Goal: Check status: Check status

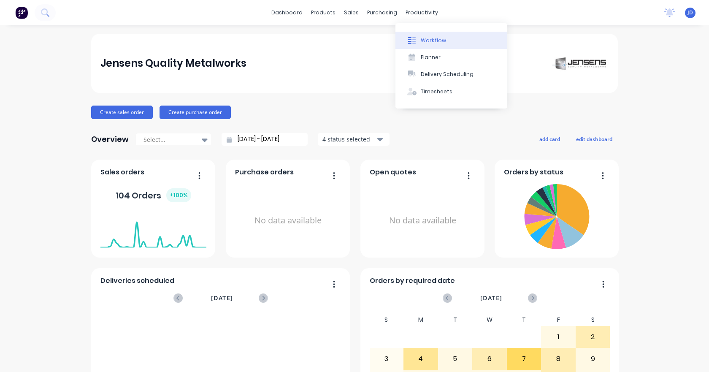
click at [430, 39] on div "Workflow" at bounding box center [433, 41] width 25 height 8
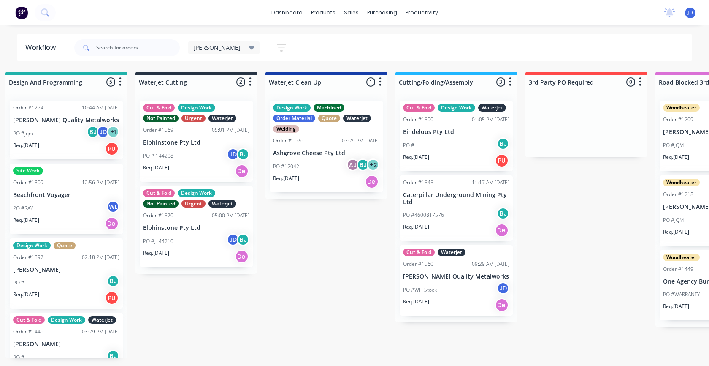
scroll to position [0, 345]
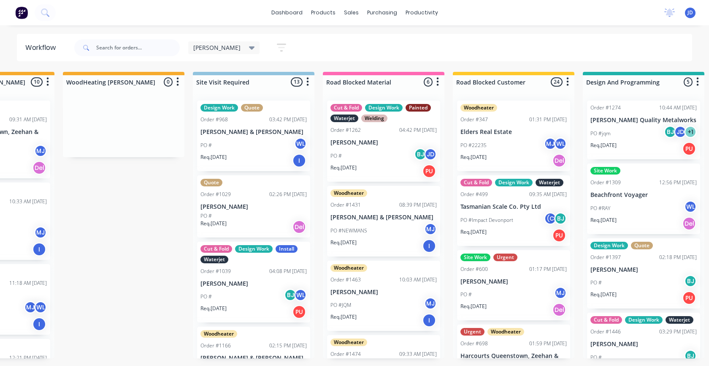
click at [404, 231] on div "PO #[PERSON_NAME]" at bounding box center [384, 230] width 106 height 16
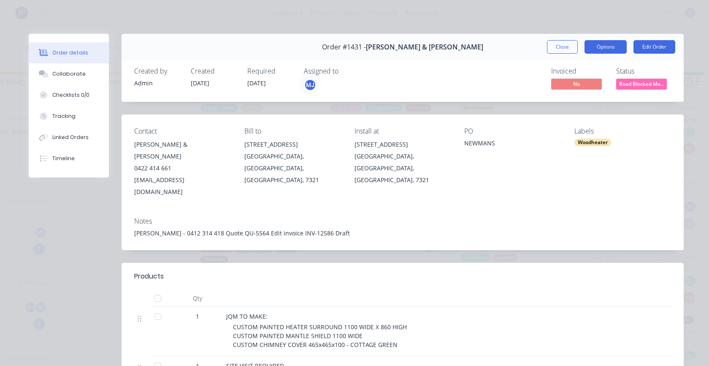
click at [606, 41] on button "Options" at bounding box center [606, 47] width 42 height 14
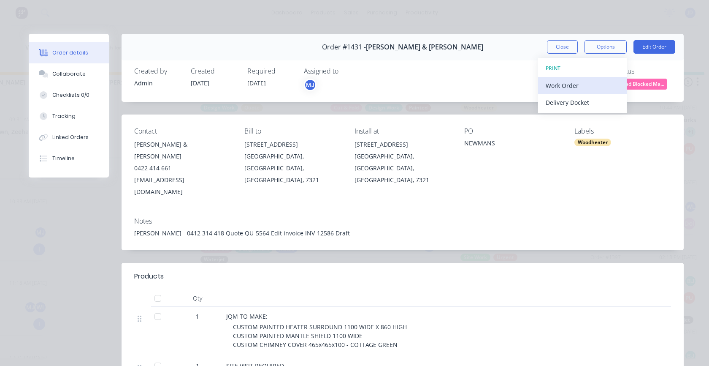
click at [564, 81] on div "Work Order" at bounding box center [582, 85] width 73 height 12
click at [553, 99] on div "Standard" at bounding box center [582, 102] width 73 height 12
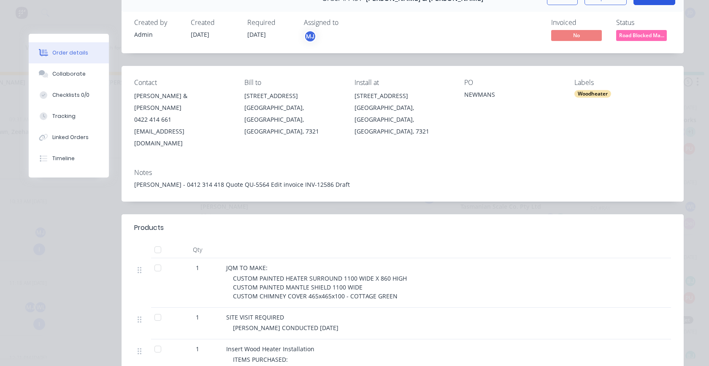
scroll to position [0, 0]
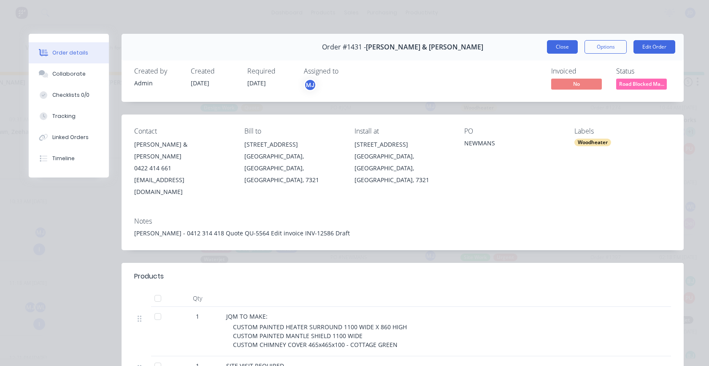
click at [558, 52] on button "Close" at bounding box center [562, 47] width 31 height 14
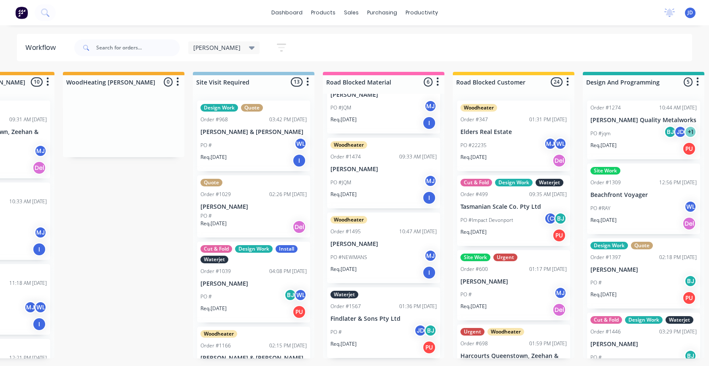
click at [349, 247] on div "Woodheater Order #1495 10:47 AM [DATE] [PERSON_NAME] PO #[PERSON_NAME] Req. [DA…" at bounding box center [383, 247] width 113 height 70
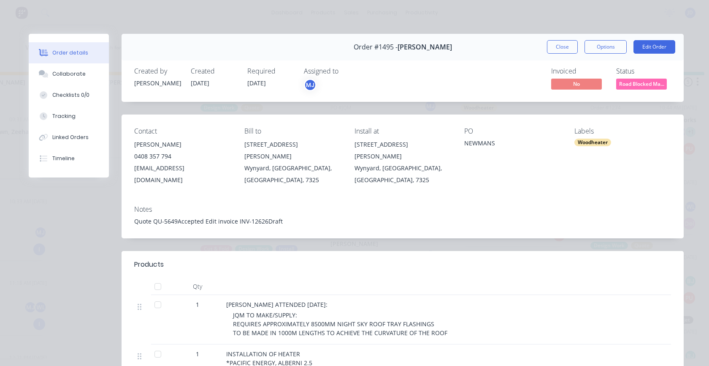
click at [599, 36] on div "Order #1495 - [PERSON_NAME] Close Options Edit Order" at bounding box center [403, 47] width 562 height 27
click at [599, 50] on button "Options" at bounding box center [606, 47] width 42 height 14
click at [564, 90] on div "Work Order" at bounding box center [582, 85] width 73 height 12
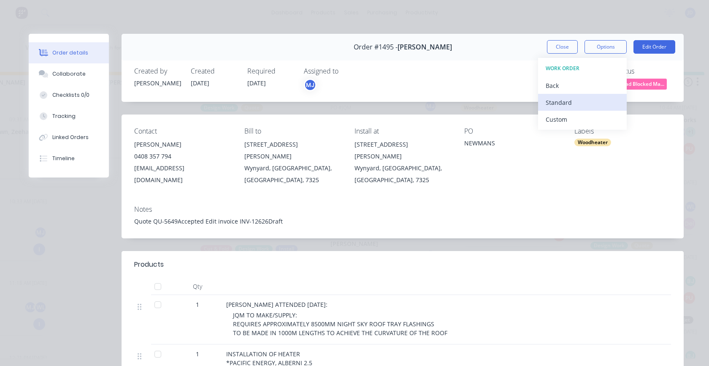
click at [564, 99] on div "Standard" at bounding box center [582, 102] width 73 height 12
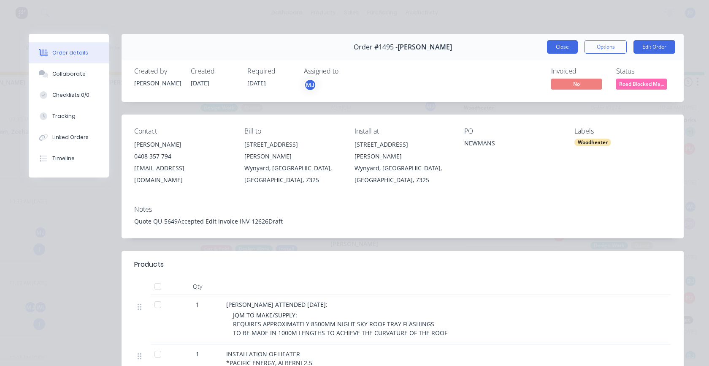
click at [564, 41] on button "Close" at bounding box center [562, 47] width 31 height 14
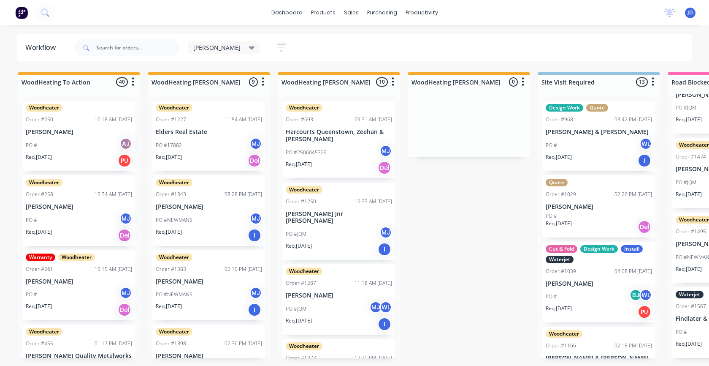
click at [309, 301] on div "PO #JQM MJ WL" at bounding box center [339, 309] width 106 height 16
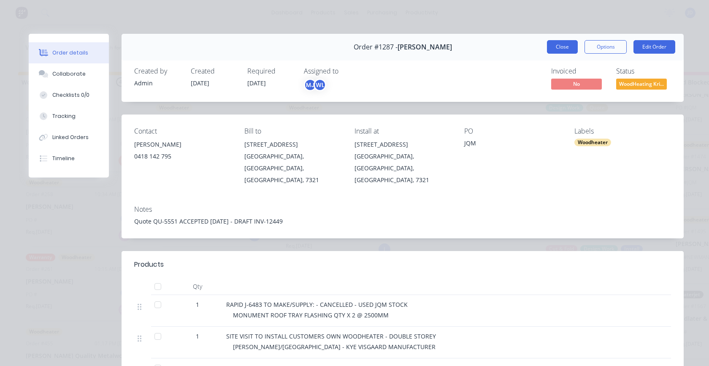
click at [556, 45] on button "Close" at bounding box center [562, 47] width 31 height 14
